Goal: Download file/media

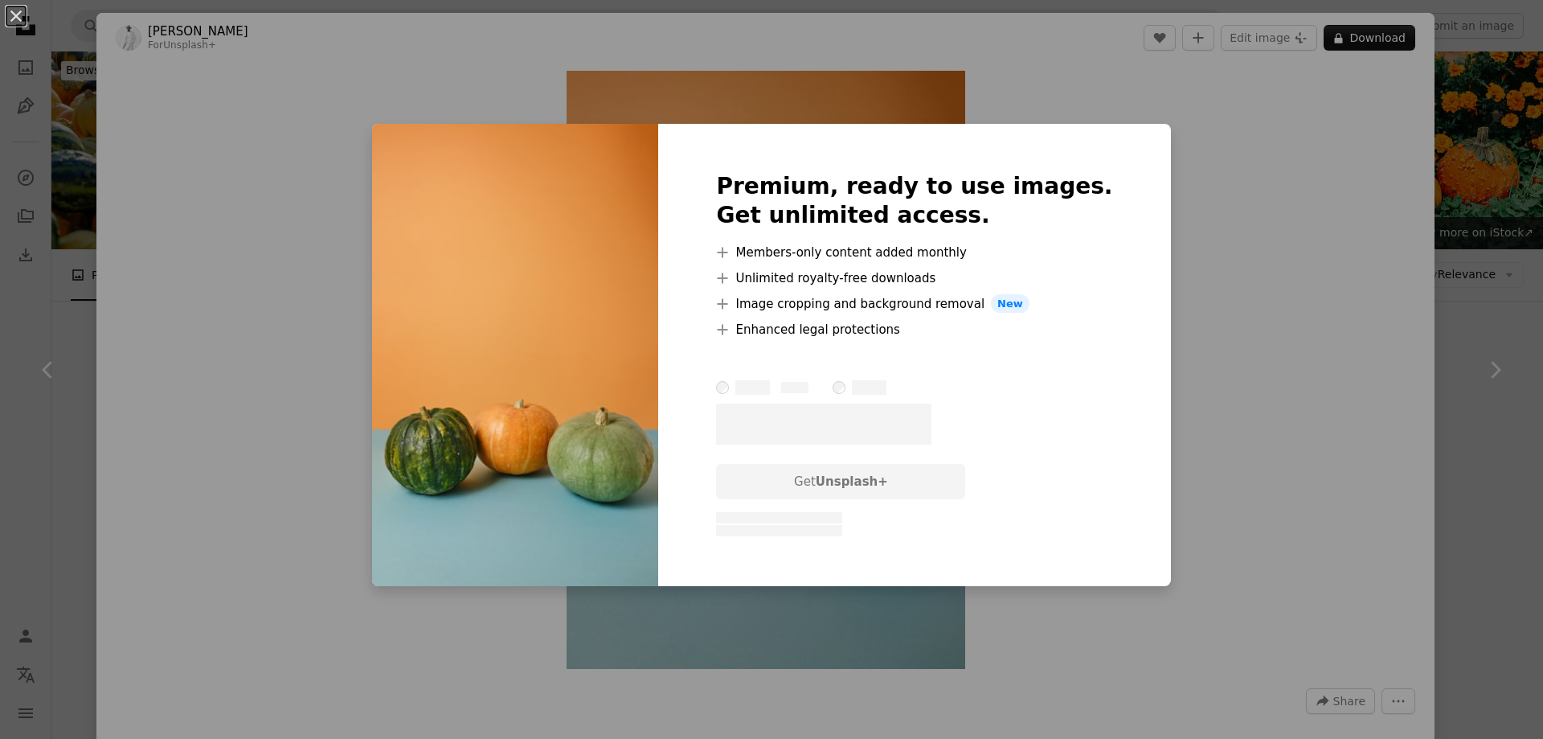
scroll to position [2250, 0]
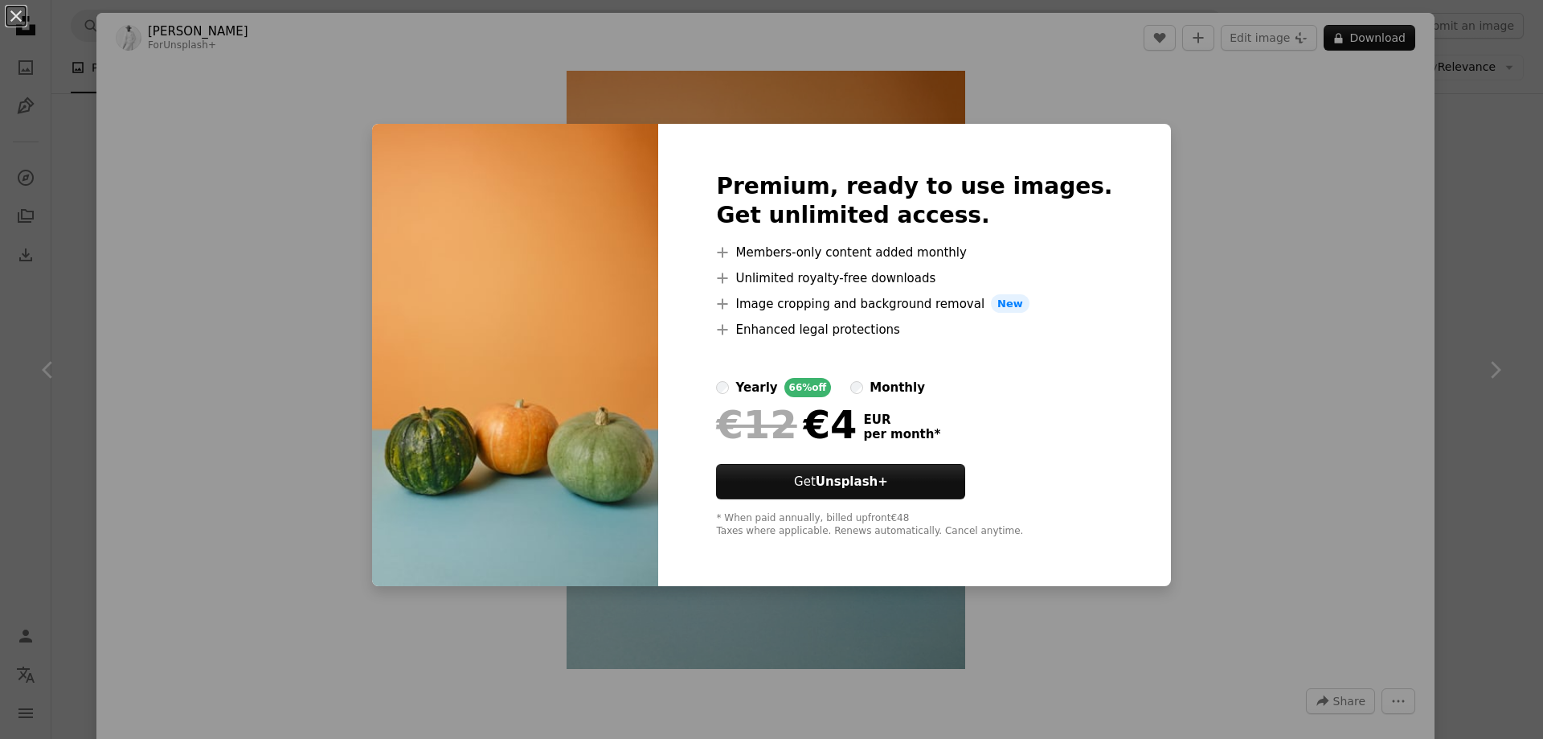
click at [1083, 92] on div "An X shape Premium, ready to use images. Get unlimited access. A plus sign Memb…" at bounding box center [771, 369] width 1543 height 739
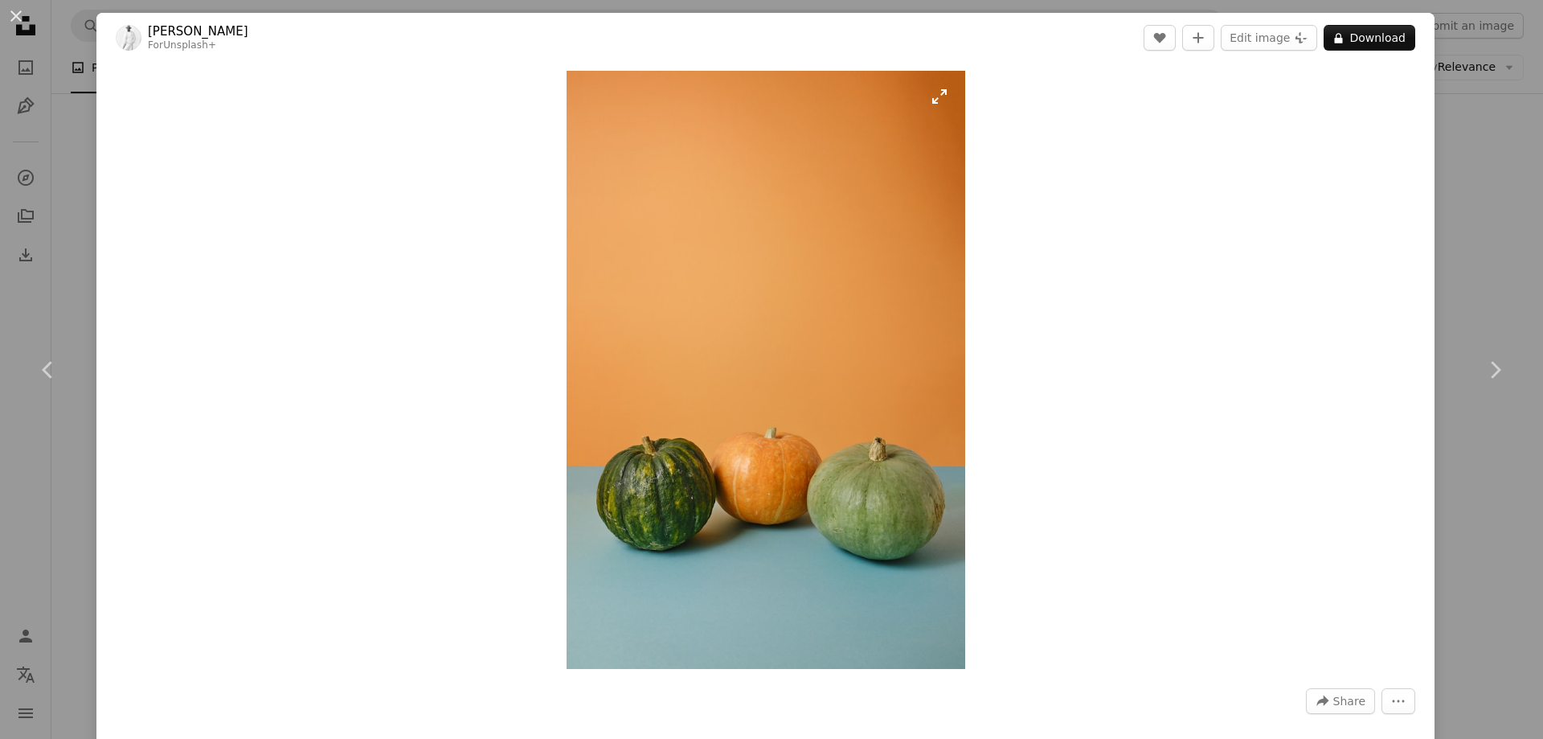
click at [935, 97] on img "Zoom in on this image" at bounding box center [766, 370] width 399 height 598
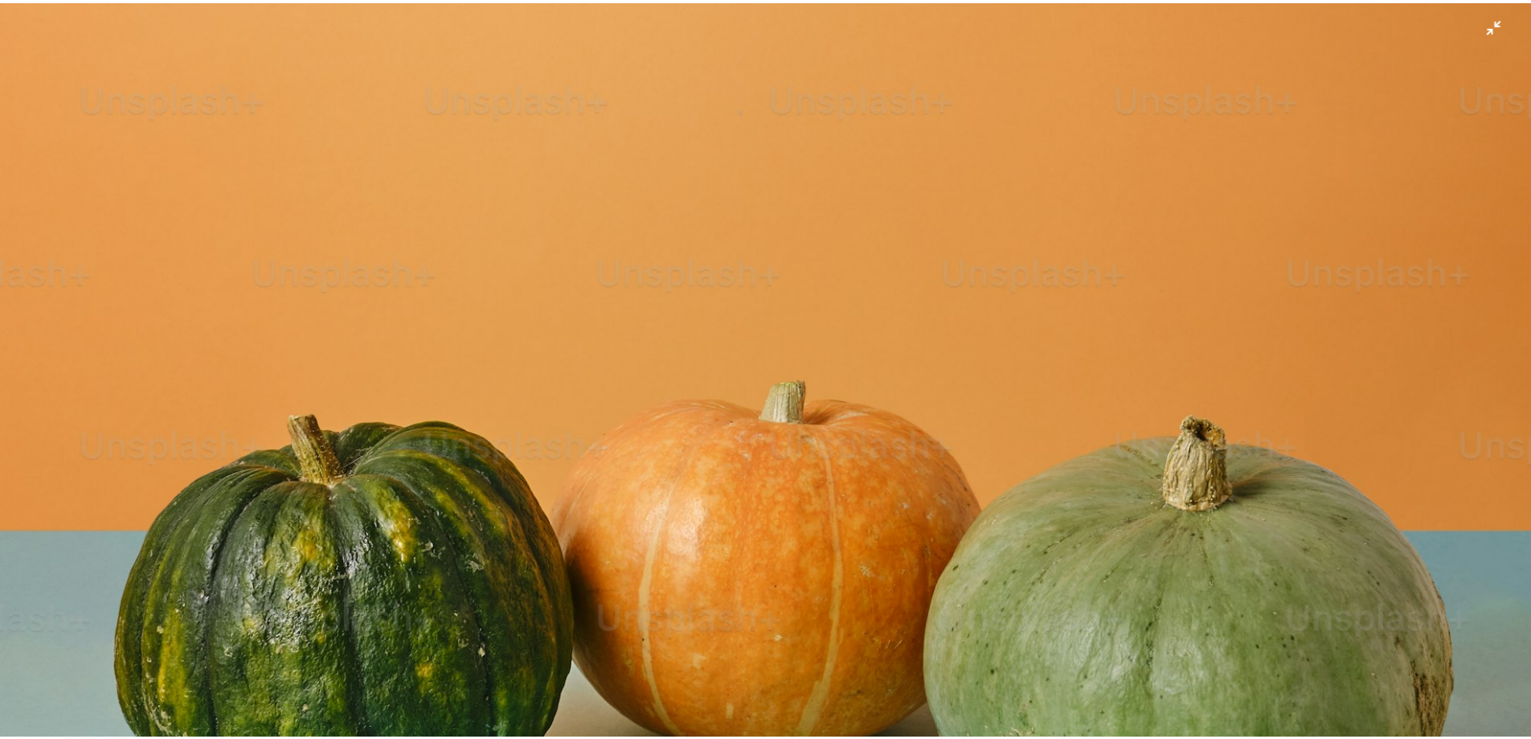
scroll to position [1093, 0]
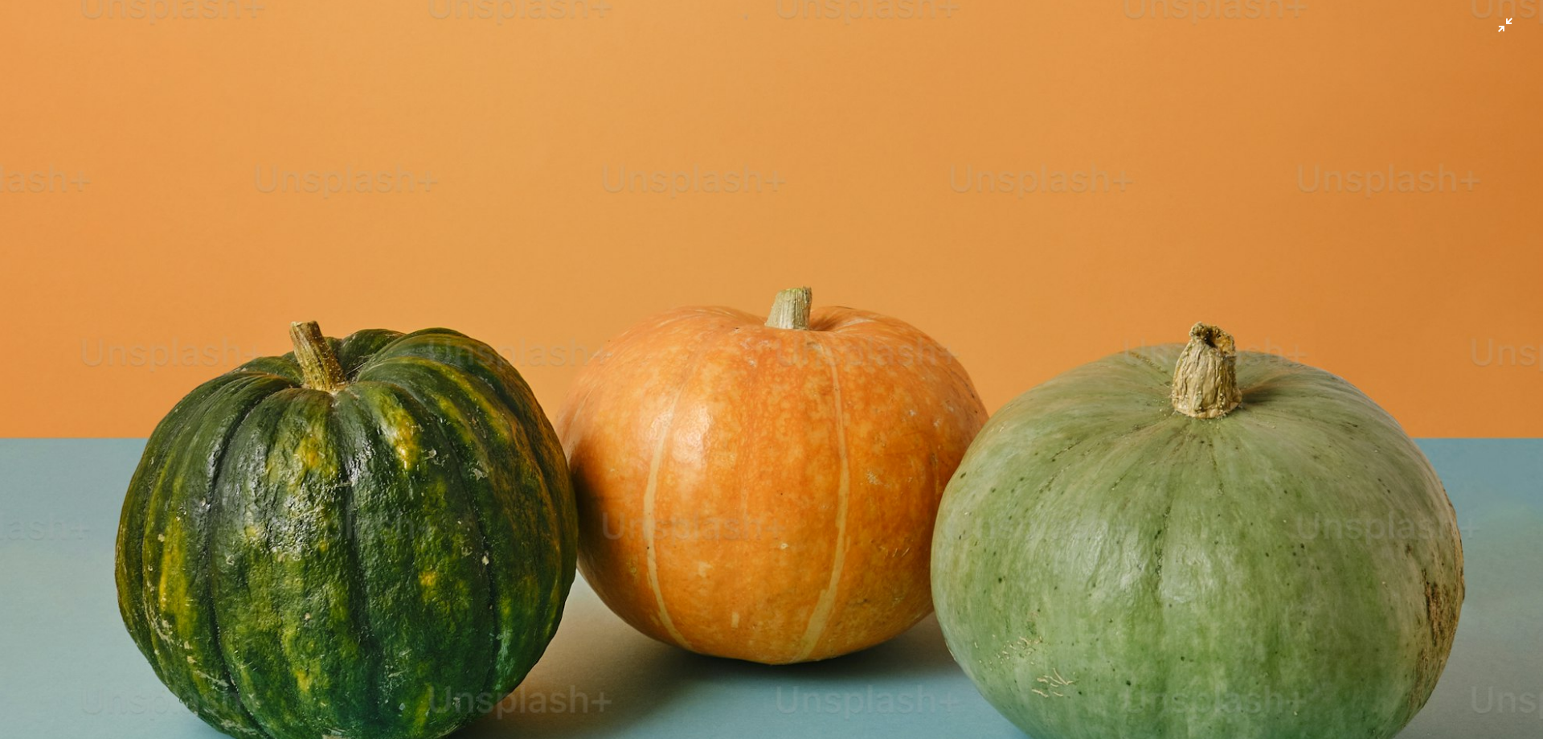
click at [748, 374] on img "Zoom out on this image" at bounding box center [771, 64] width 1545 height 2317
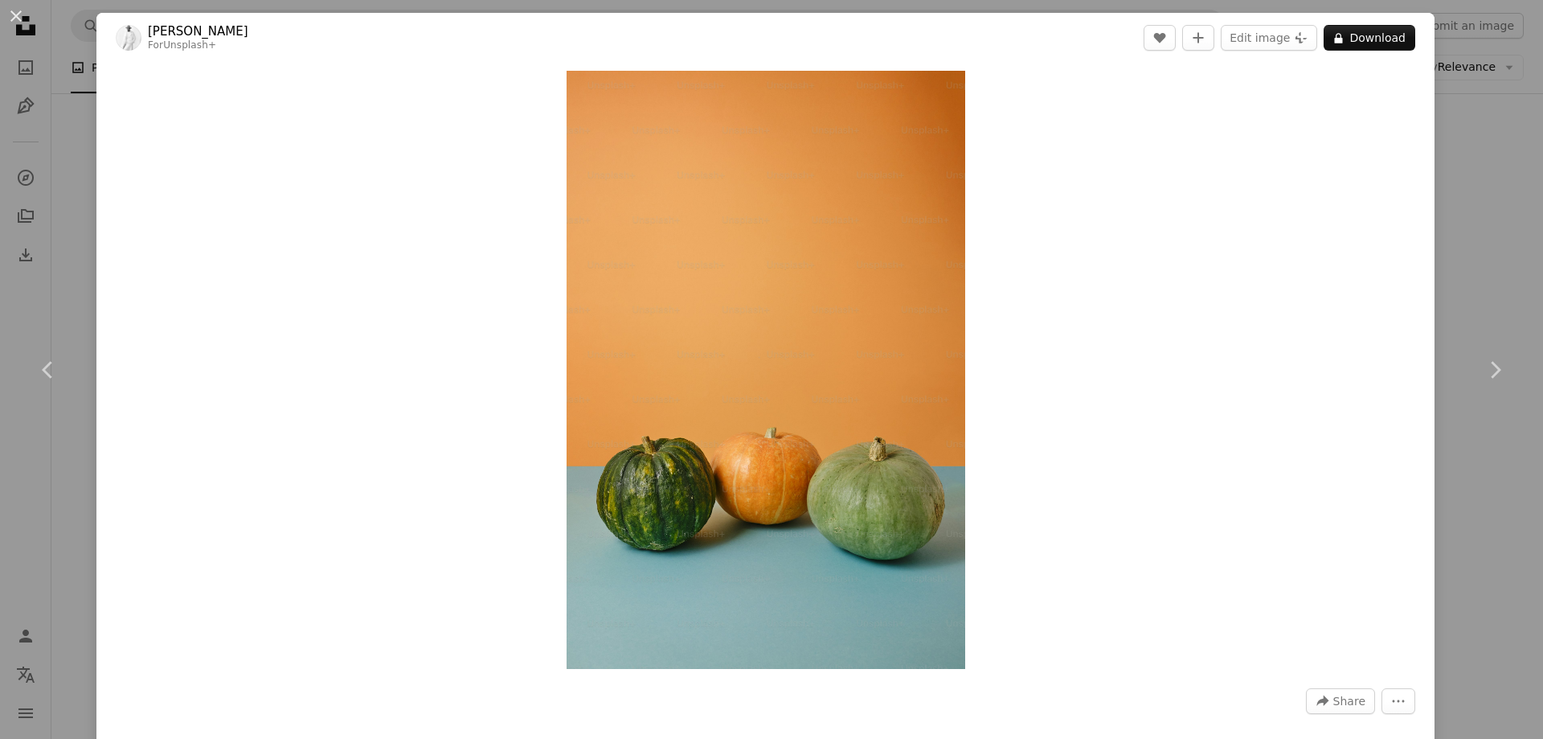
click at [1434, 166] on div "An X shape Chevron left Chevron right [PERSON_NAME] For Unsplash+ A heart A plu…" at bounding box center [771, 369] width 1543 height 739
